Goal: Task Accomplishment & Management: Use online tool/utility

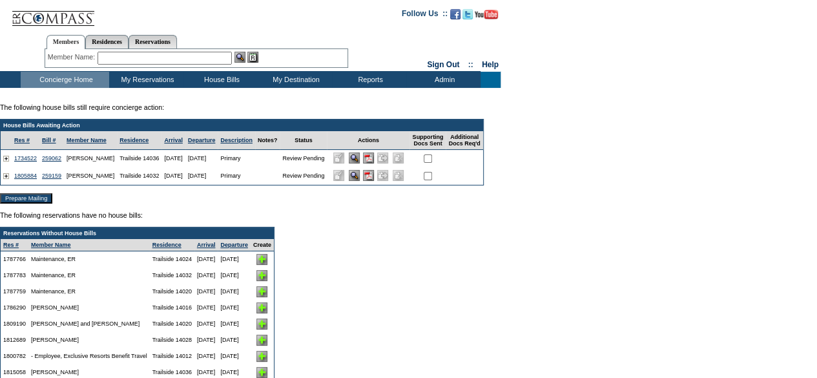
click at [432, 179] on input "checkbox" at bounding box center [428, 176] width 8 height 8
checkbox input "true"
click at [37, 203] on input "Prepare Mailing" at bounding box center [26, 198] width 52 height 10
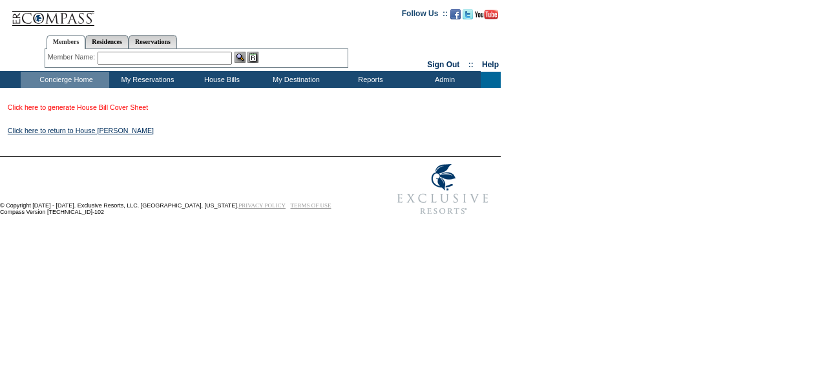
click at [98, 107] on link "Click here to generate House Bill Cover Sheet" at bounding box center [78, 107] width 140 height 8
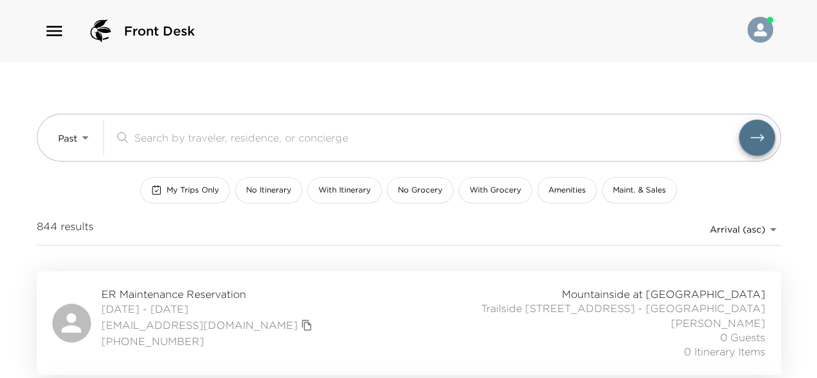
scroll to position [56, 0]
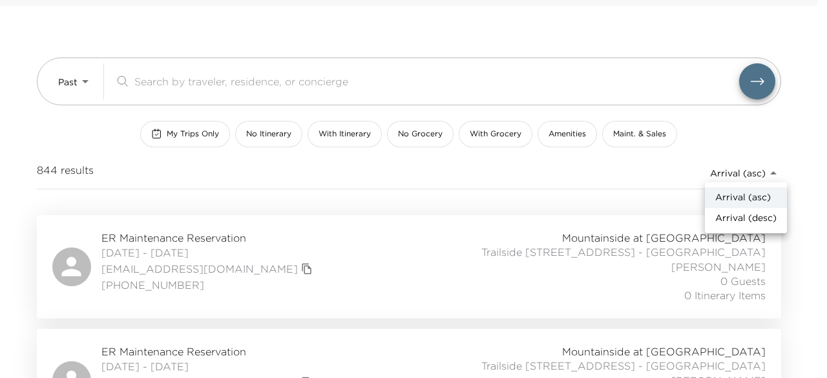
click at [754, 169] on body "Front Desk Past Past ​ My Trips Only No Itinerary With Itinerary No Grocery Wit…" at bounding box center [413, 133] width 827 height 378
click at [745, 214] on span "Arrival (desc)" at bounding box center [745, 218] width 61 height 13
type input "reservations_prod_arrival_desc"
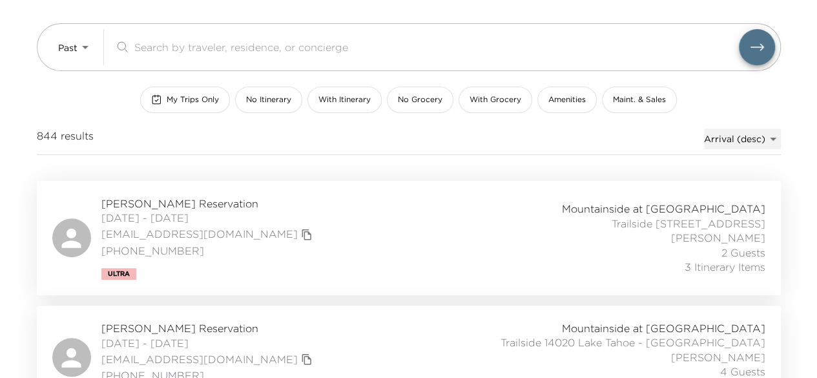
scroll to position [90, 0]
click at [202, 199] on span "[PERSON_NAME] Reservation" at bounding box center [208, 204] width 214 height 14
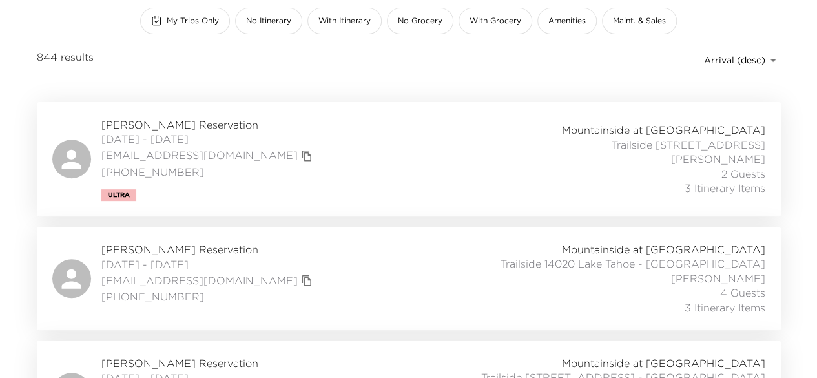
scroll to position [0, 0]
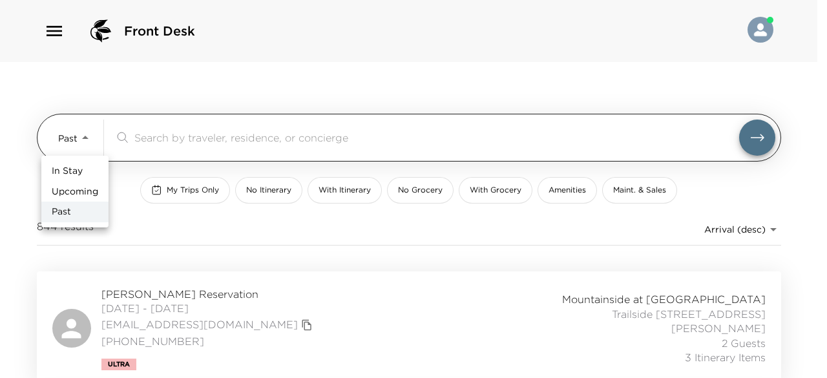
click at [85, 130] on body "Front Desk Past Past ​ My Trips Only No Itinerary With Itinerary No Grocery Wit…" at bounding box center [413, 189] width 827 height 378
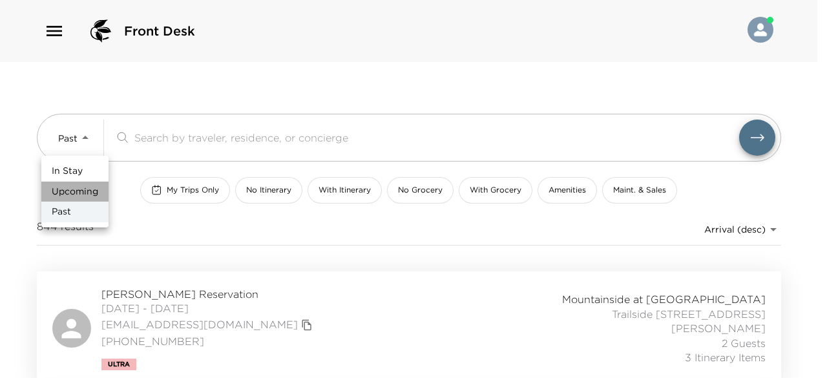
click at [87, 185] on span "Upcoming" at bounding box center [75, 191] width 46 height 13
type input "Upcoming"
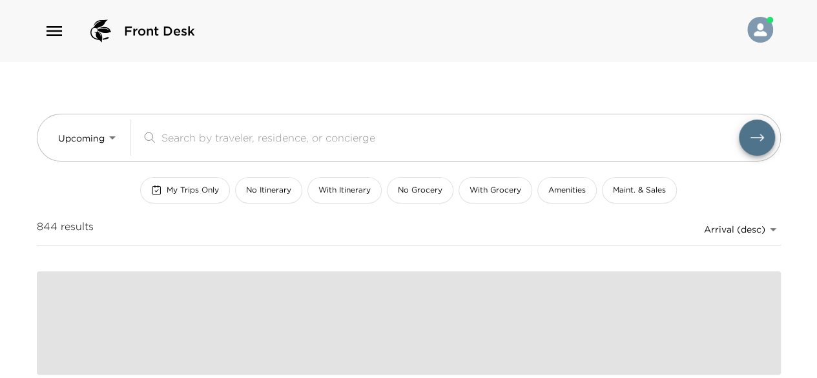
click at [192, 189] on span "My Trips Only" at bounding box center [193, 190] width 52 height 11
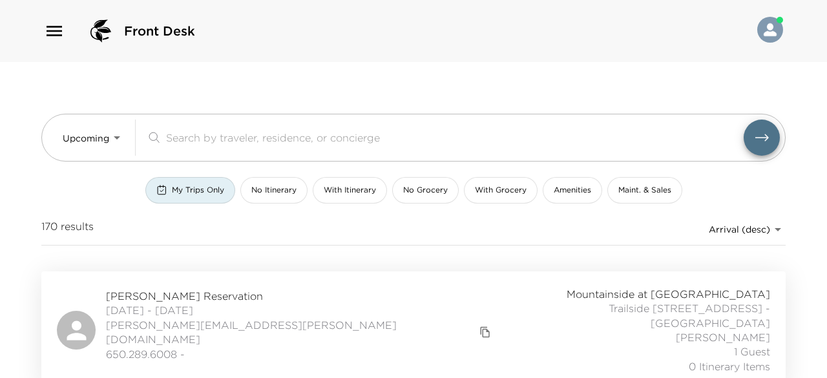
click at [736, 227] on body "Front Desk Upcoming Upcoming ​ My Trips Only No Itinerary With Itinerary No Gro…" at bounding box center [413, 189] width 827 height 378
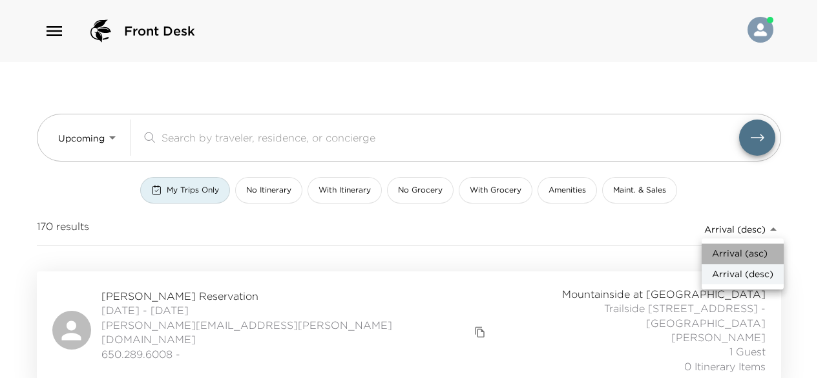
click at [735, 251] on span "Arrival (asc)" at bounding box center [740, 253] width 56 height 13
type input "reservations_prod_arrival_asc"
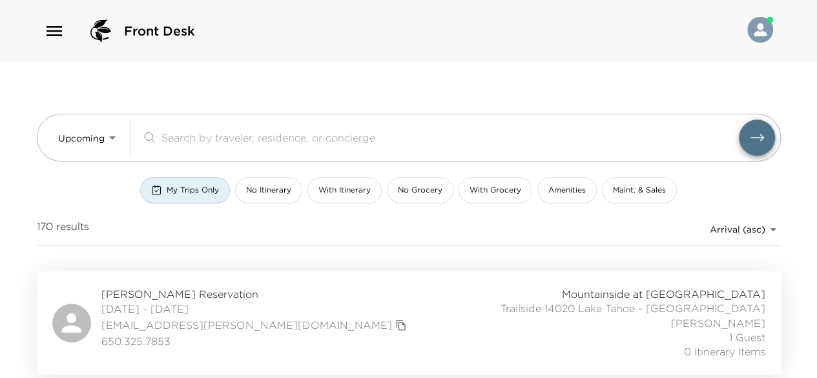
click at [542, 256] on div "Upcoming Upcoming ​ My Trips Only No Itinerary With Itinerary No Grocery With G…" at bounding box center [409, 166] width 744 height 209
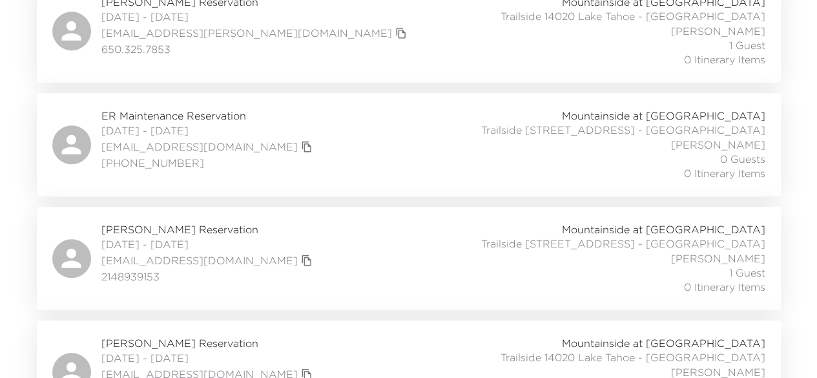
scroll to position [293, 0]
click at [191, 229] on span "[PERSON_NAME] Reservation" at bounding box center [208, 228] width 214 height 14
